Goal: Navigation & Orientation: Find specific page/section

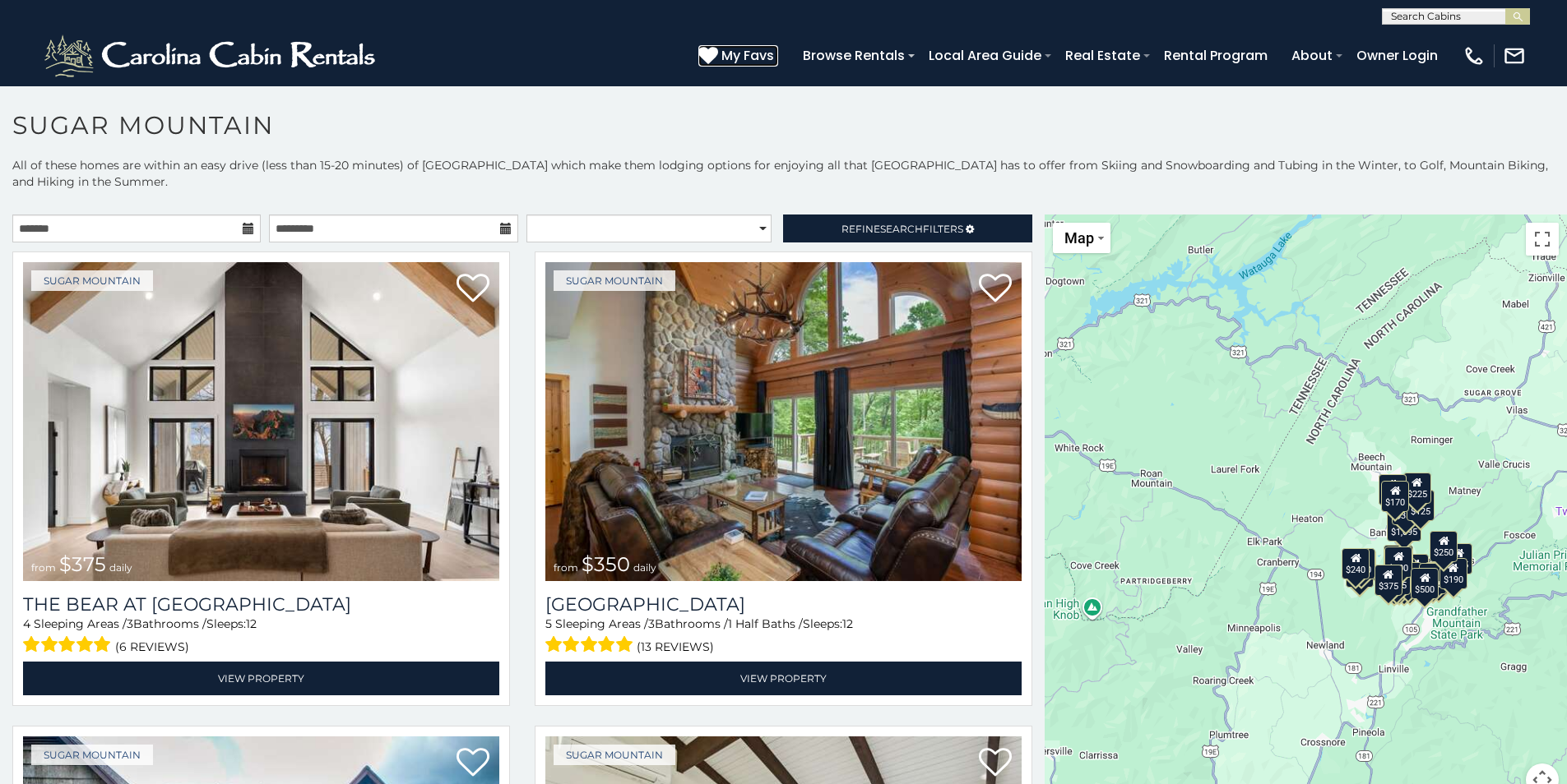
click at [767, 55] on span "My Favs" at bounding box center [748, 55] width 52 height 20
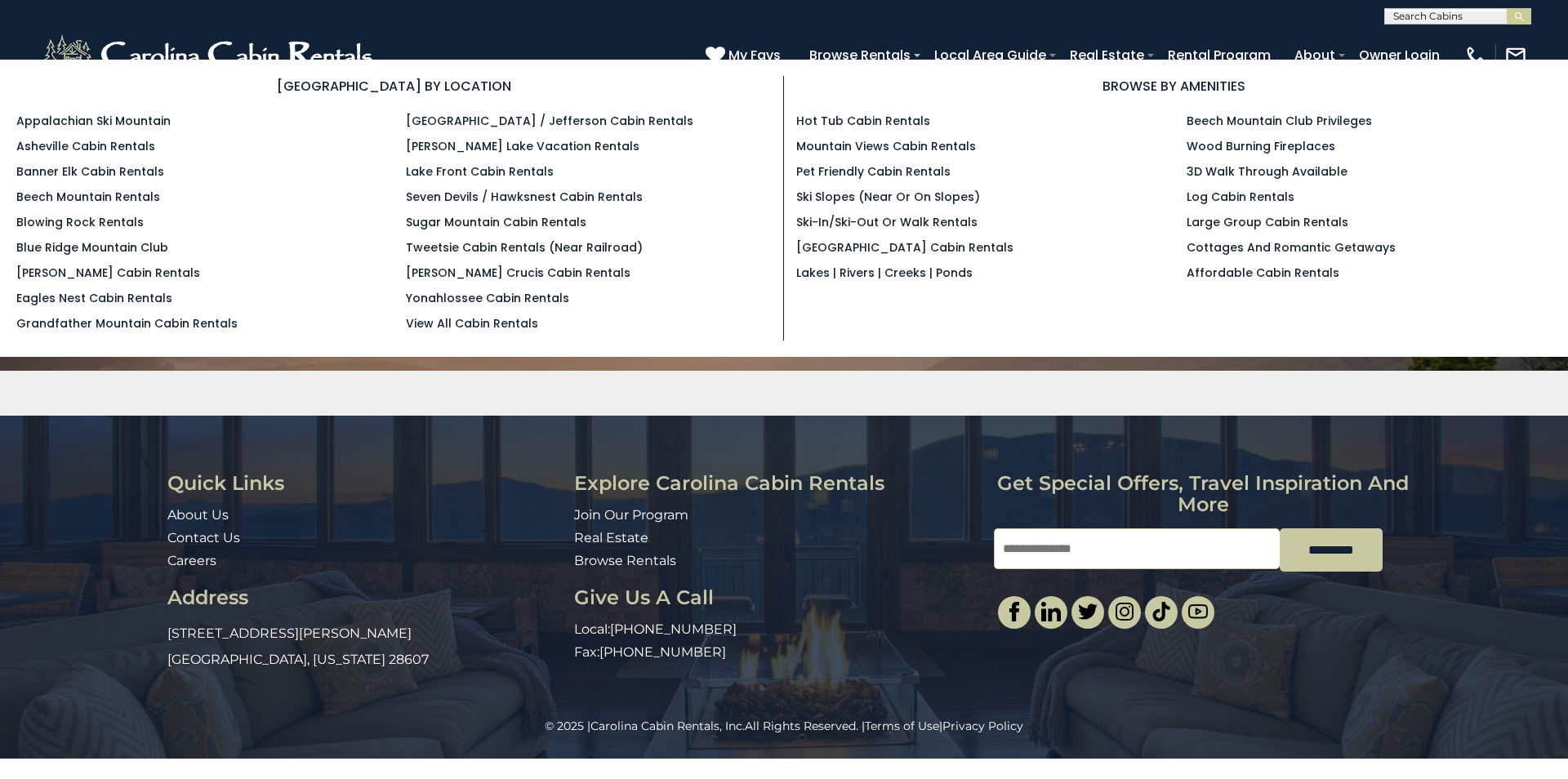
click at [870, 65] on section "BROWSE BY LOCATION Appalachian Ski Mountain Asheville Cabin Rentals Banner Elk …" at bounding box center [784, 207] width 1568 height 297
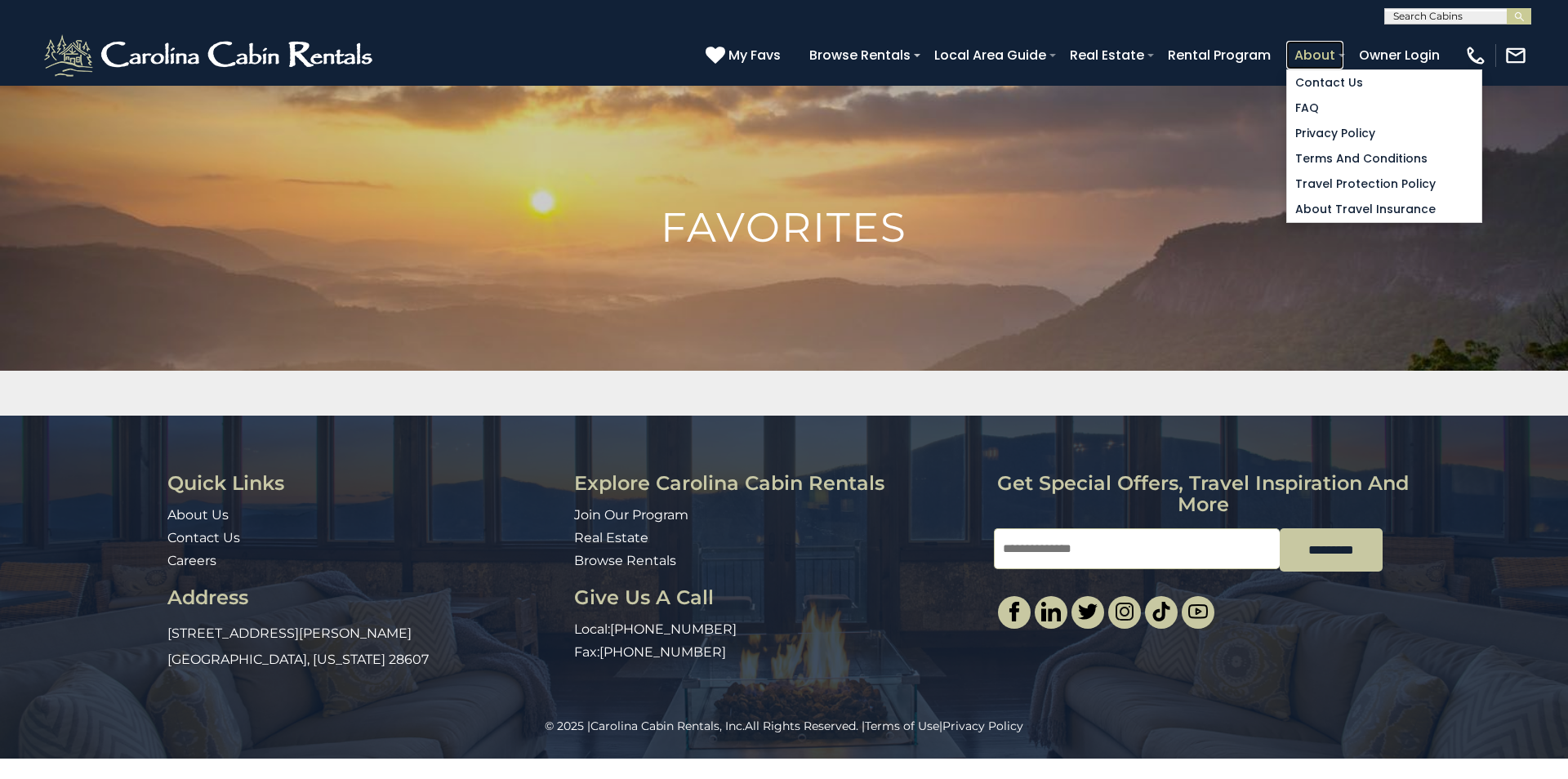
click at [1295, 53] on link "About" at bounding box center [1315, 56] width 58 height 29
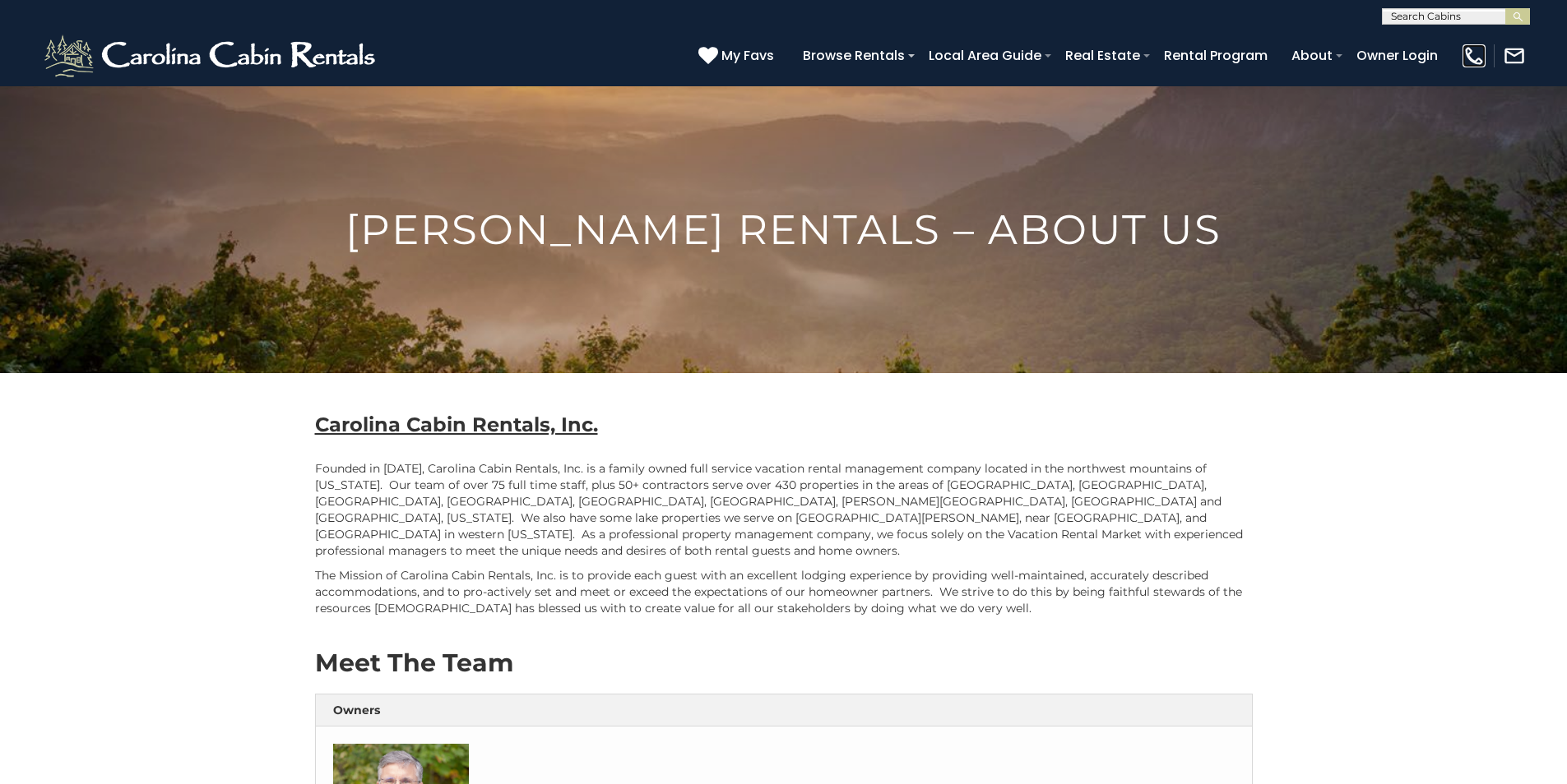
click at [1470, 52] on img at bounding box center [1474, 56] width 23 height 23
